Goal: Task Accomplishment & Management: Manage account settings

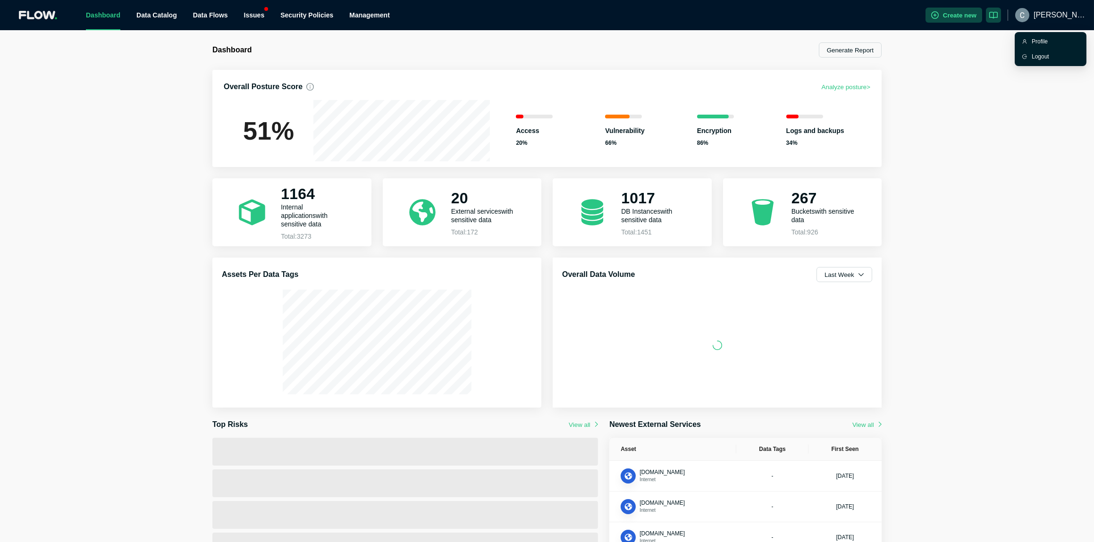
click at [1050, 16] on span "[PERSON_NAME].[PERSON_NAME]" at bounding box center [1060, 15] width 53 height 30
click at [1041, 38] on div "Profile" at bounding box center [1055, 41] width 47 height 9
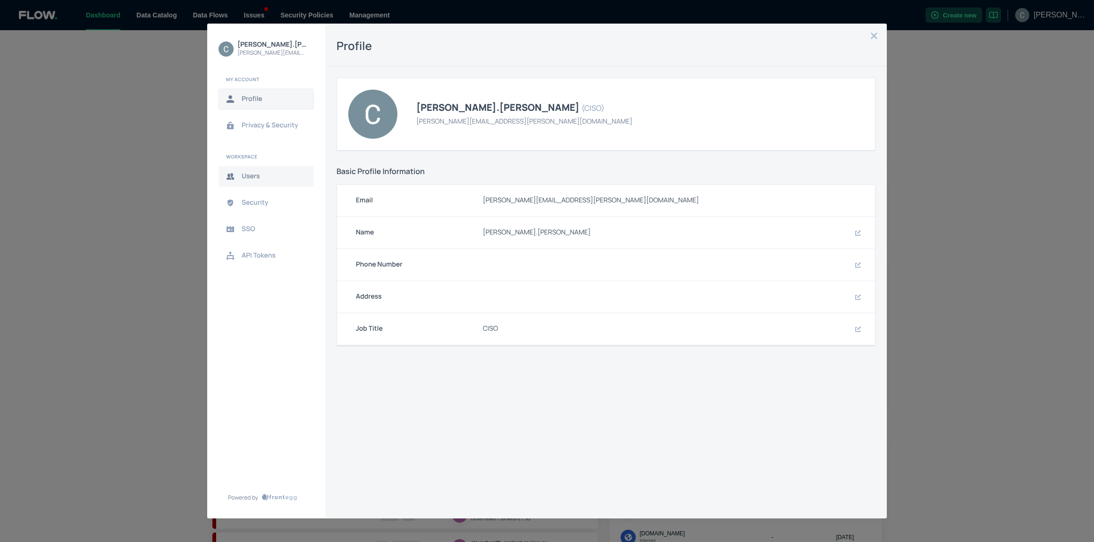
click at [254, 176] on span "Users" at bounding box center [274, 177] width 64 height 8
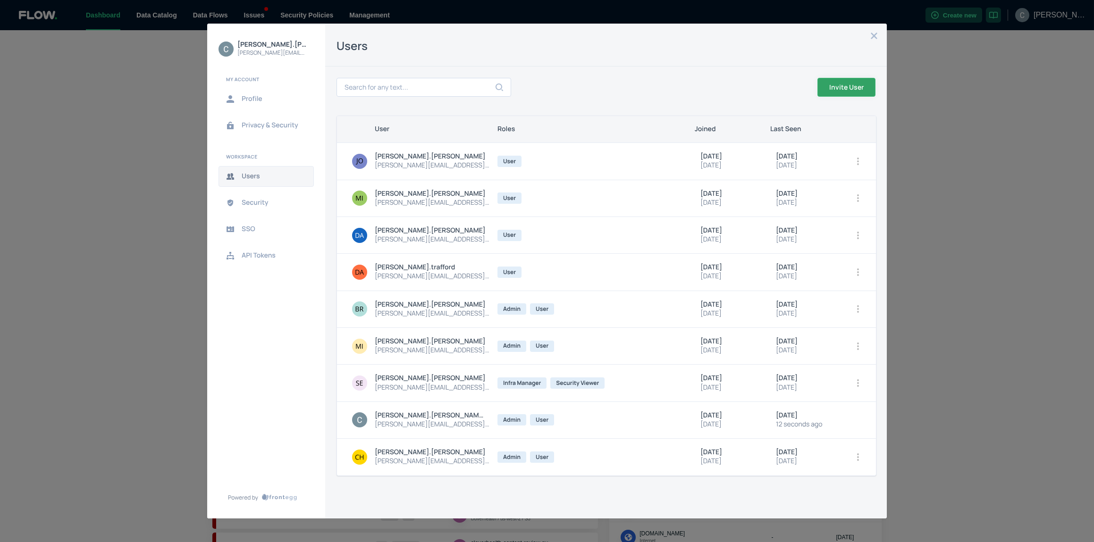
click at [844, 88] on button "Invite User" at bounding box center [847, 87] width 58 height 19
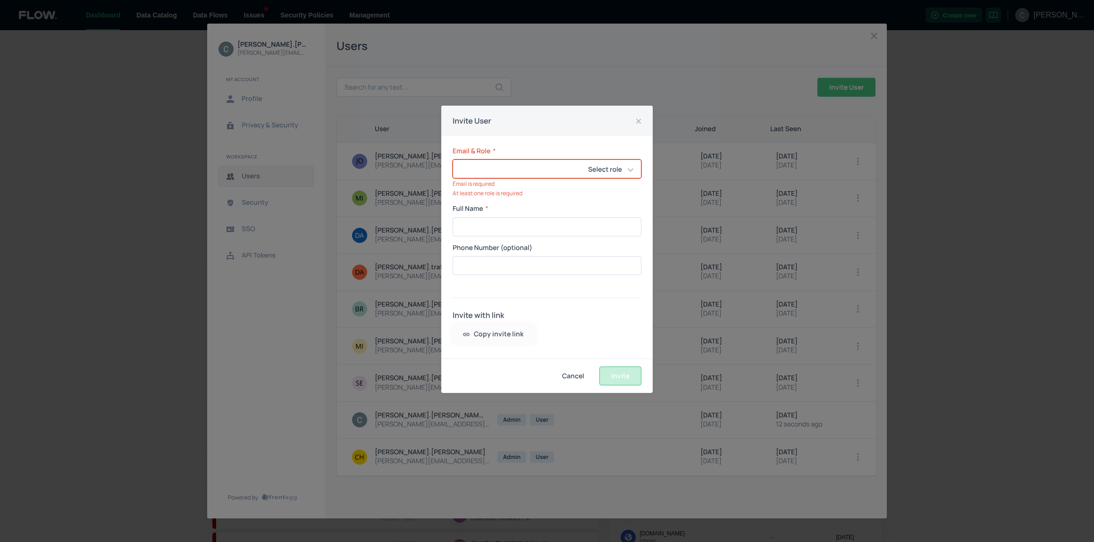
click at [632, 181] on div "Email & Role * Select role ​ ​ Email is required At least one role is required" at bounding box center [547, 172] width 189 height 50
click at [506, 164] on input "Email & Role" at bounding box center [554, 169] width 203 height 18
click at [509, 169] on input "buelent." at bounding box center [554, 169] width 203 height 18
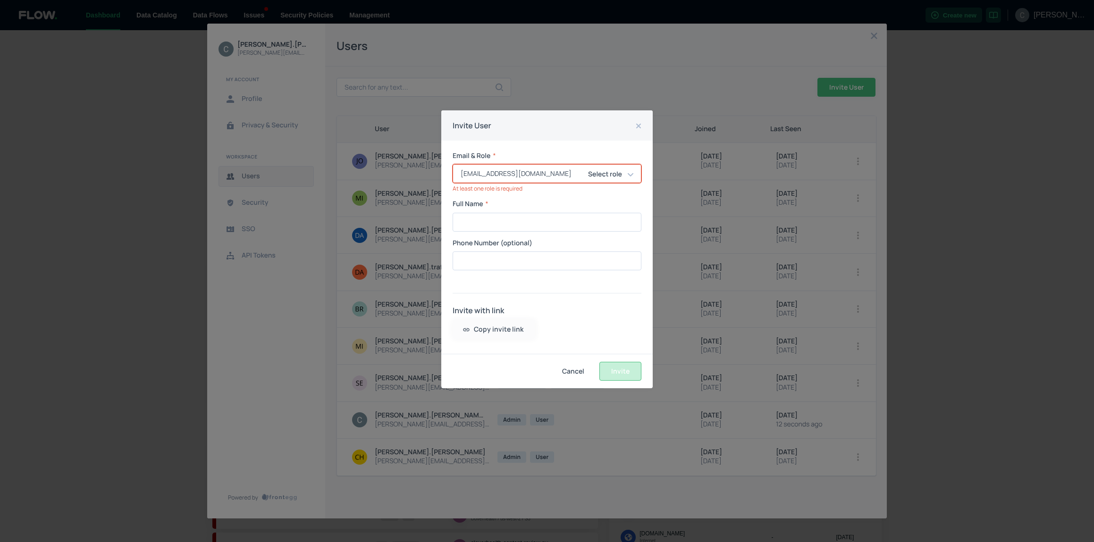
type input "[EMAIL_ADDRESS][DOMAIN_NAME]"
click at [633, 173] on icon at bounding box center [631, 175] width 6 height 8
click at [575, 175] on input "[EMAIL_ADDRESS][DOMAIN_NAME]" at bounding box center [554, 174] width 203 height 18
click at [628, 175] on icon at bounding box center [631, 175] width 6 height 8
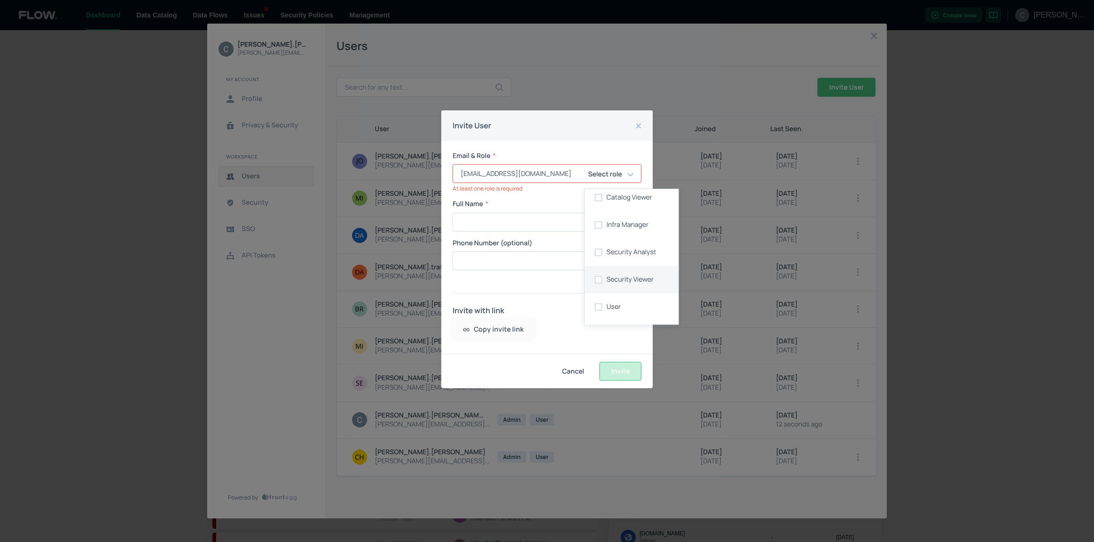
click at [633, 278] on span "Security Viewer" at bounding box center [630, 280] width 47 height 8
checkbox input "true"
click at [562, 283] on div "Email & Role * [EMAIL_ADDRESS][DOMAIN_NAME] Select role ​ ​ At least one role i…" at bounding box center [547, 247] width 212 height 213
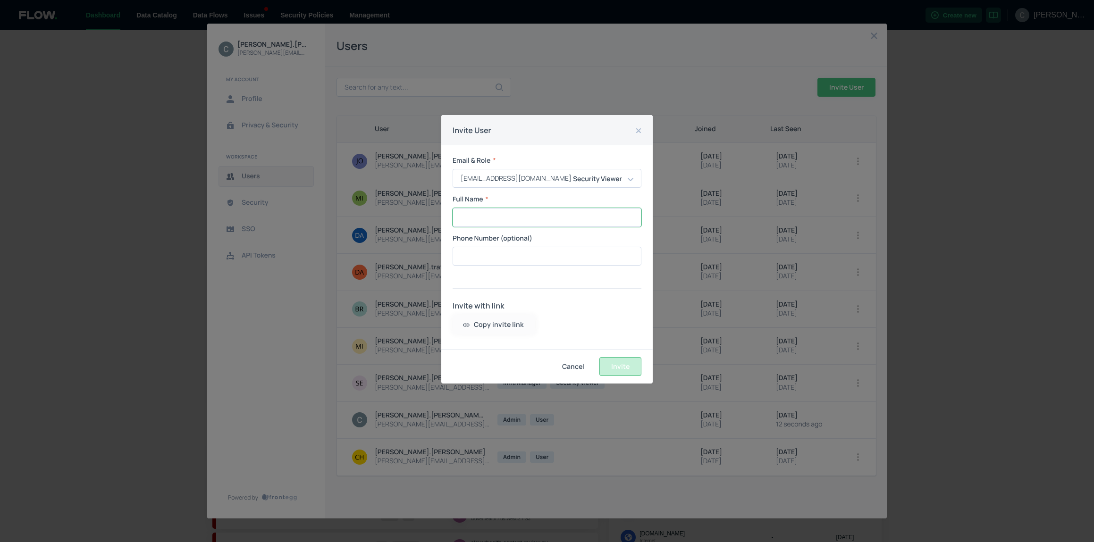
click at [521, 219] on input "Full Name" at bounding box center [547, 218] width 188 height 18
type input "Buelent"
click at [514, 254] on input "Phone Number (optional)" at bounding box center [547, 256] width 188 height 18
type input "Zeyben"
drag, startPoint x: 506, startPoint y: 256, endPoint x: 389, endPoint y: 261, distance: 116.7
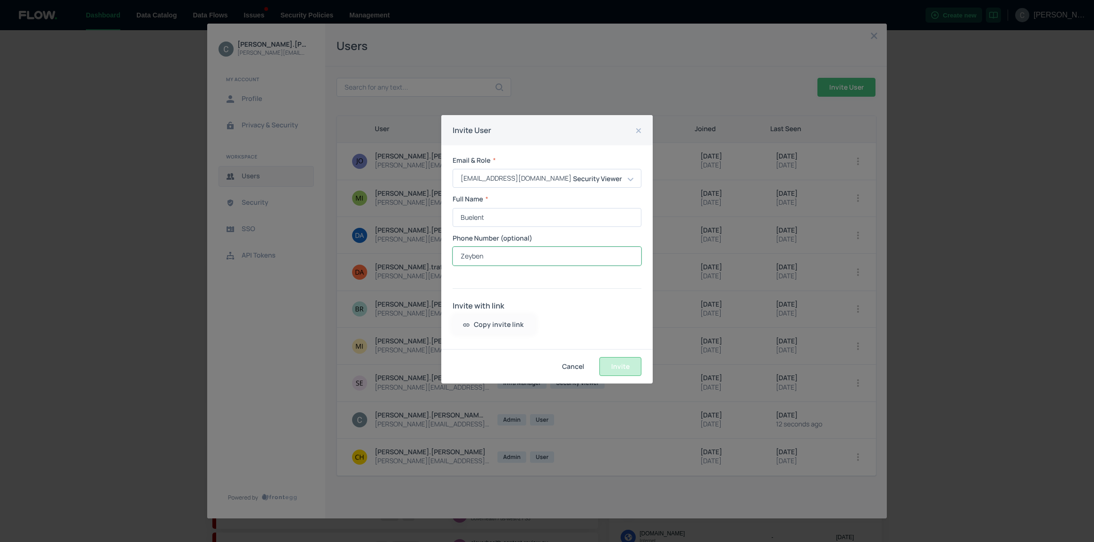
click at [453, 261] on input "Zeyben" at bounding box center [547, 256] width 188 height 18
click at [509, 219] on input "Buelent" at bounding box center [547, 218] width 188 height 18
type input "Buelent Zeyben"
click at [616, 361] on button "Invite" at bounding box center [621, 366] width 42 height 19
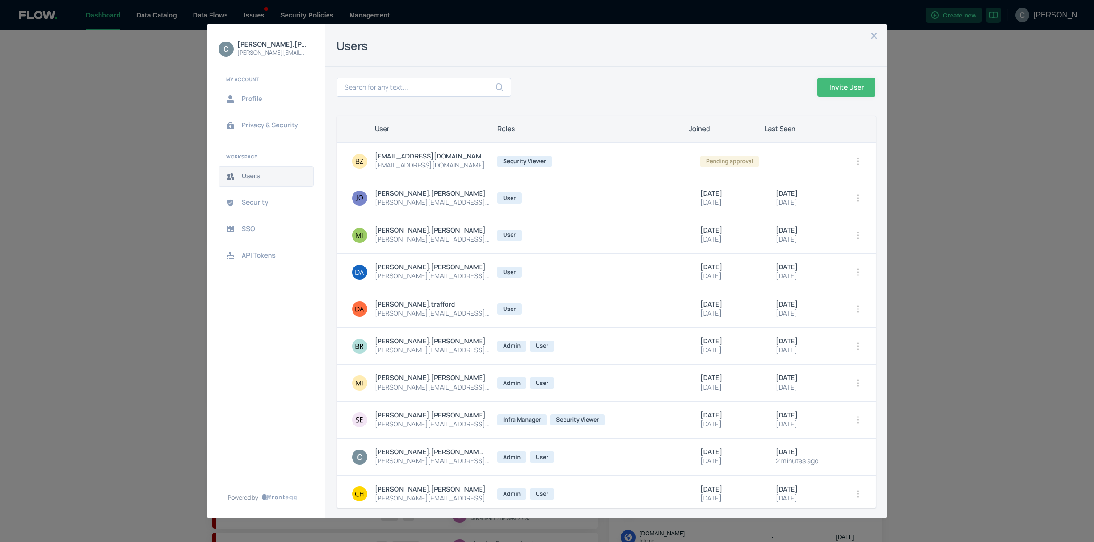
click at [859, 157] on button "open options" at bounding box center [858, 161] width 13 height 13
click at [798, 183] on span "Edit roles" at bounding box center [816, 185] width 60 height 8
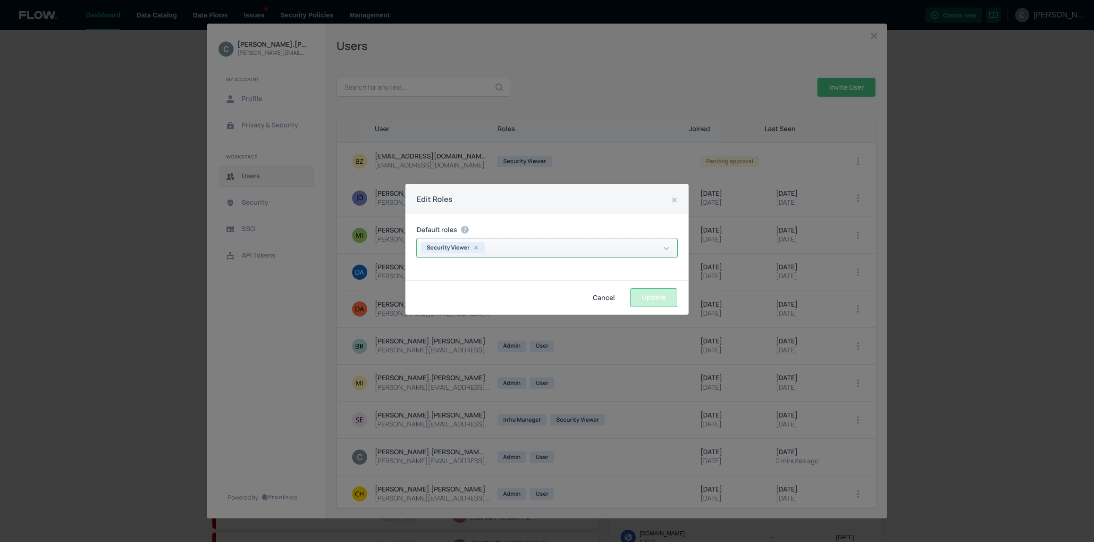
click at [669, 251] on icon at bounding box center [667, 249] width 6 height 8
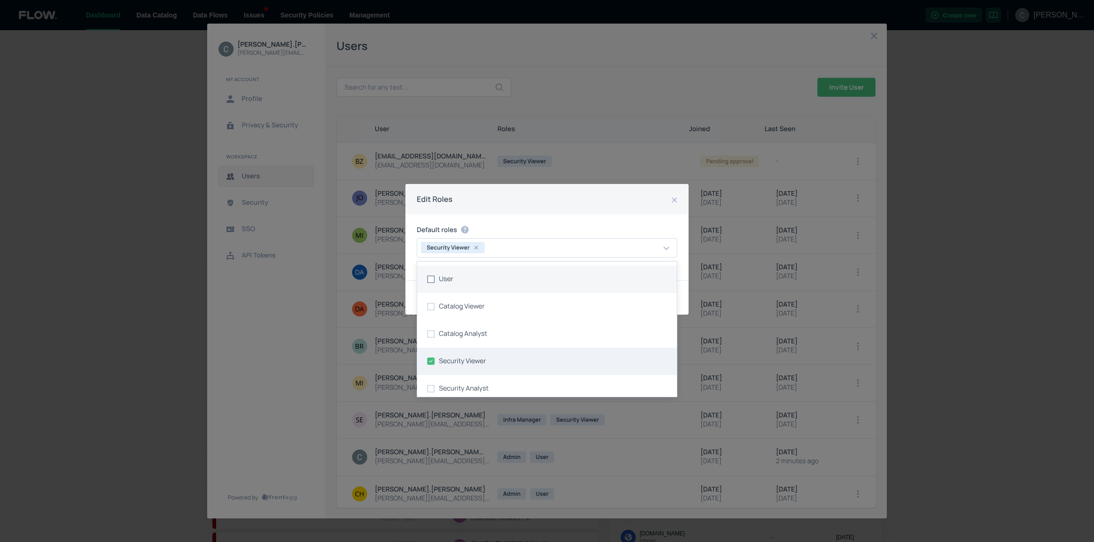
click at [430, 277] on input "checkbox" at bounding box center [431, 279] width 16 height 16
checkbox input "true"
click at [435, 361] on input "checkbox" at bounding box center [431, 362] width 16 height 16
checkbox input "false"
click at [593, 219] on div "Default roles User ​" at bounding box center [547, 247] width 283 height 66
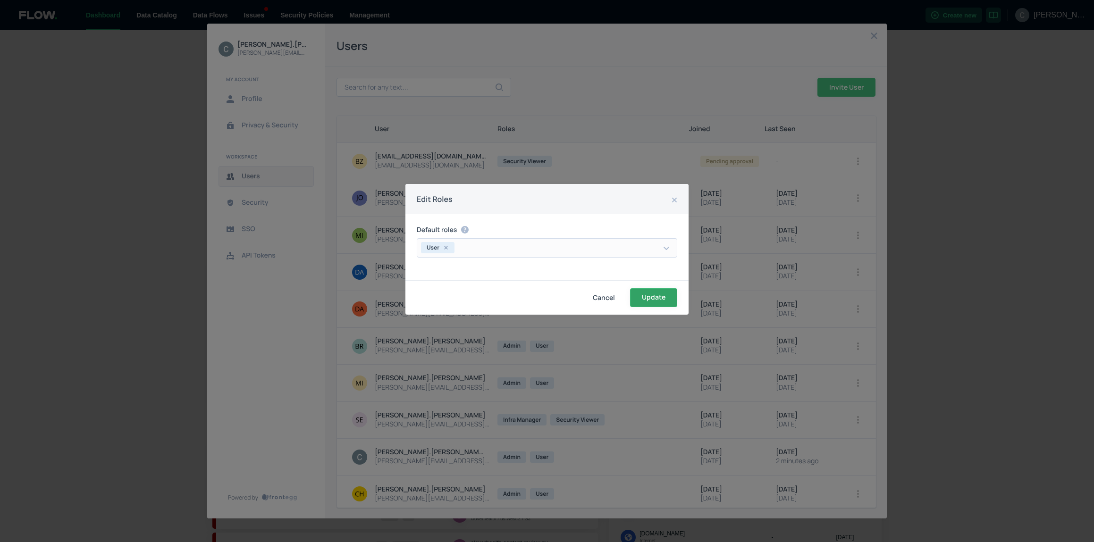
click at [653, 296] on button "Update" at bounding box center [653, 297] width 47 height 19
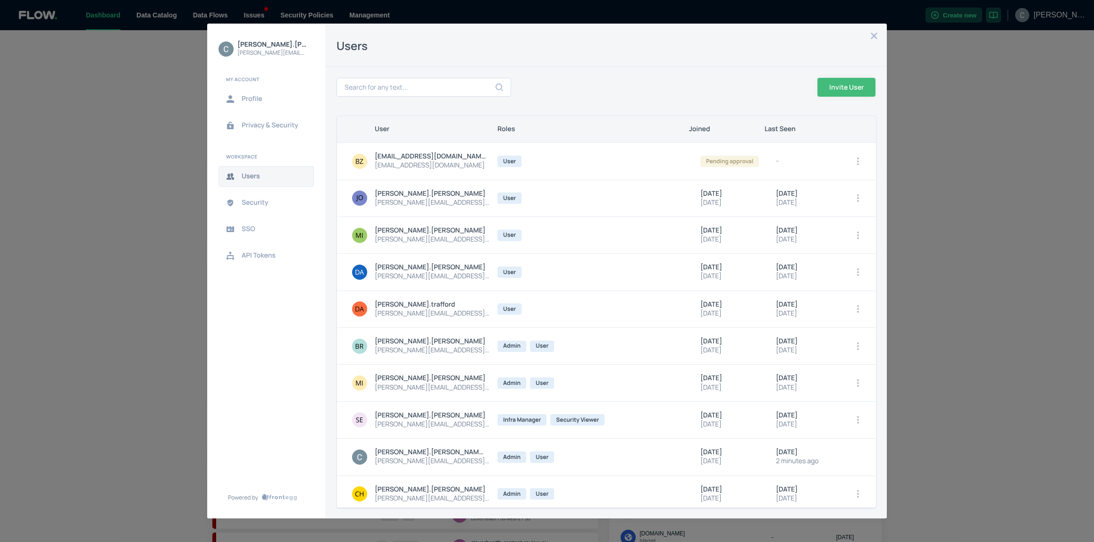
click at [875, 38] on icon "close admin-box" at bounding box center [875, 36] width 8 height 8
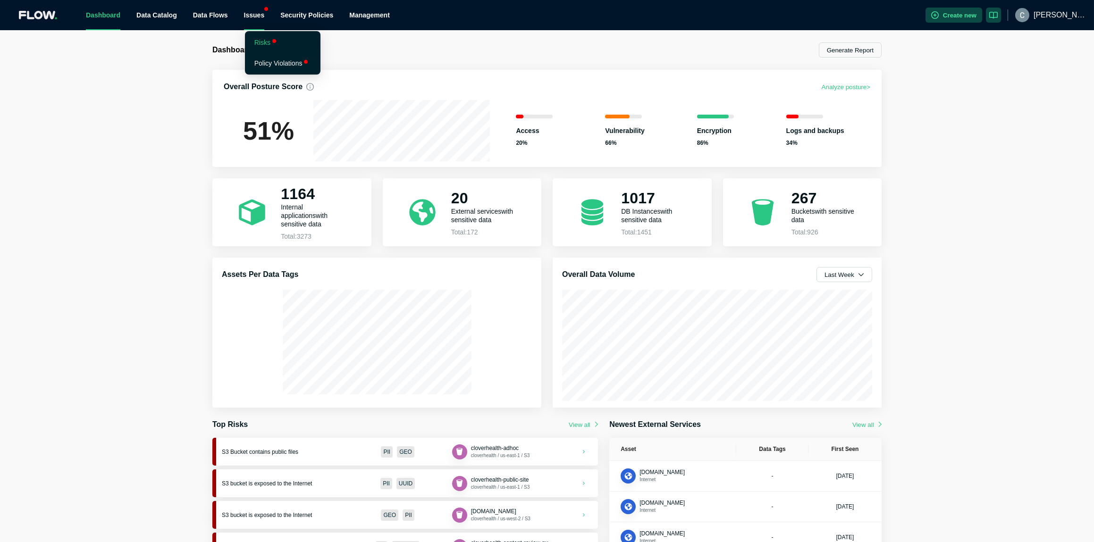
click at [256, 42] on link "Risks" at bounding box center [262, 43] width 16 height 8
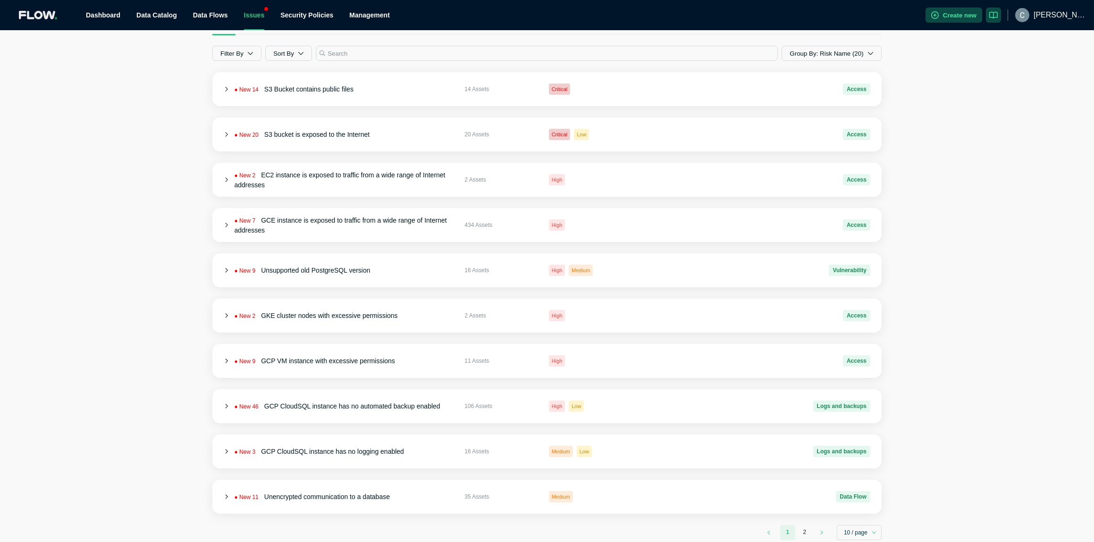
scroll to position [74, 0]
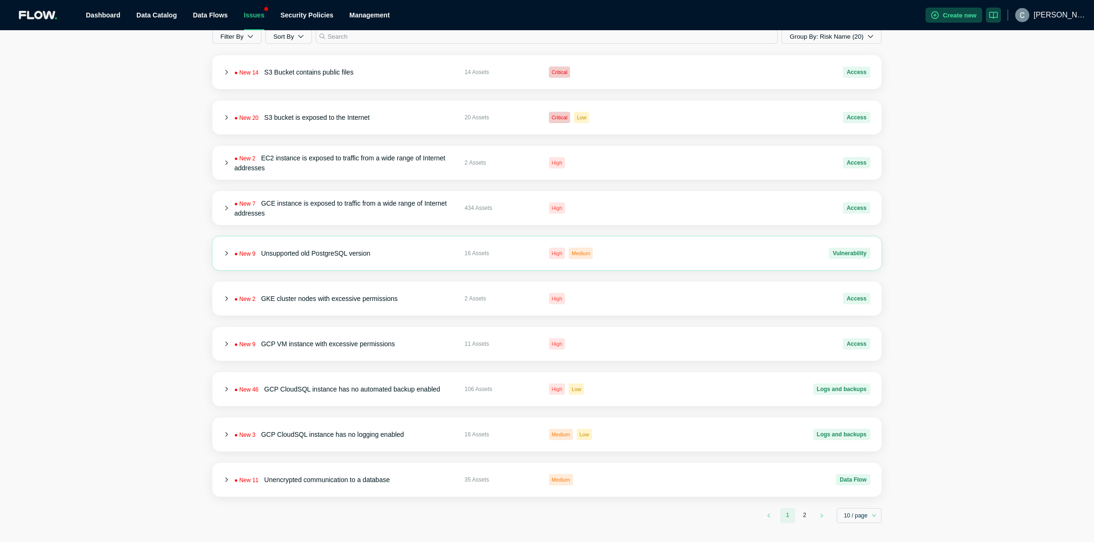
click at [227, 254] on icon at bounding box center [226, 254] width 2 height 4
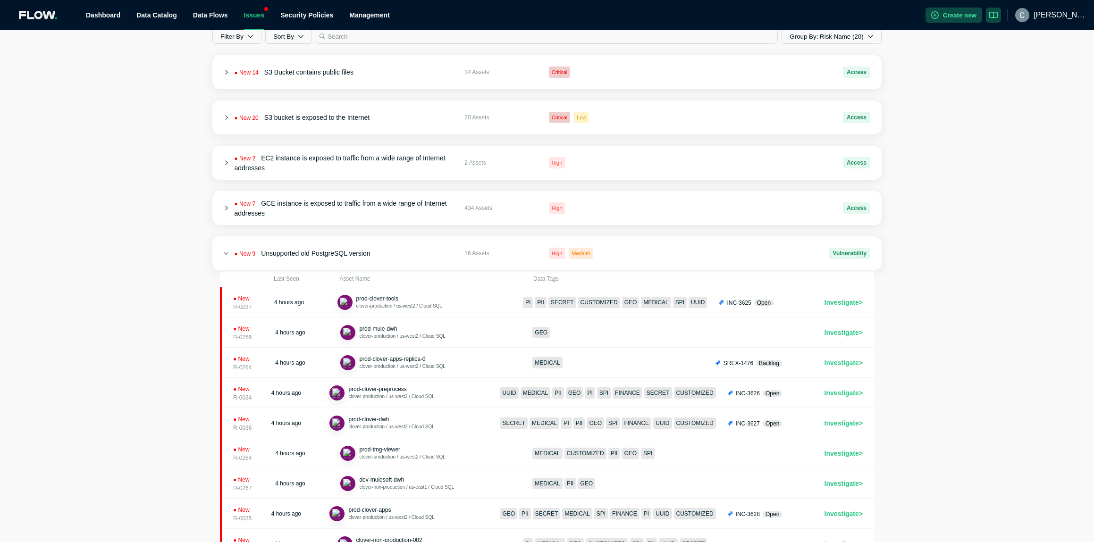
scroll to position [161, 0]
